Goal: Use online tool/utility: Utilize a website feature to perform a specific function

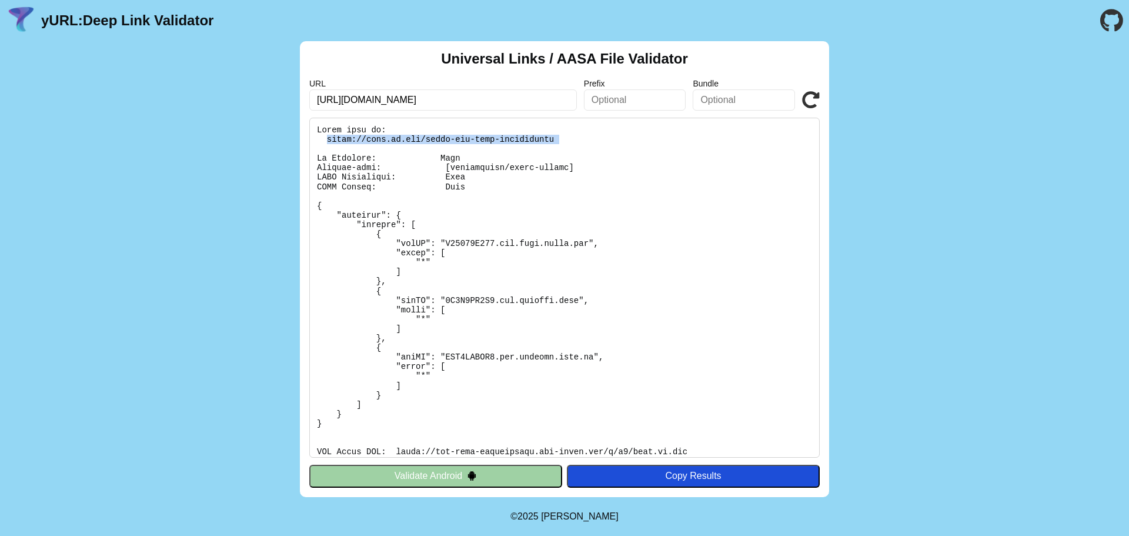
click at [534, 145] on pre at bounding box center [564, 288] width 510 height 340
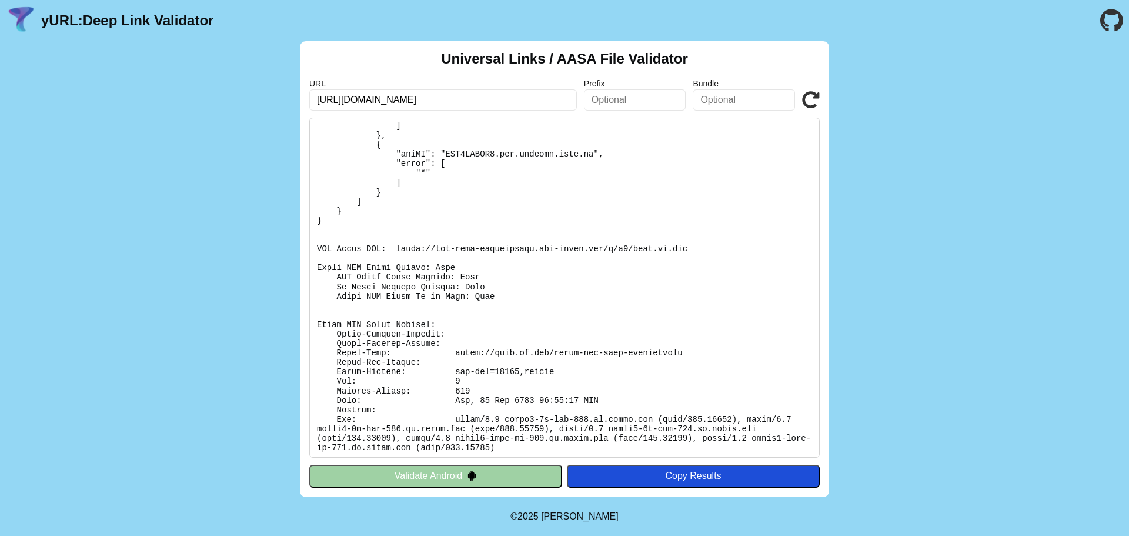
scroll to position [205, 0]
click at [191, 336] on div "Universal Links / AASA File Validator URL https://skjh.qq.com?jumpType=2&params…" at bounding box center [564, 269] width 1129 height 456
click at [813, 101] on icon at bounding box center [811, 100] width 18 height 18
